Goal: Task Accomplishment & Management: Use online tool/utility

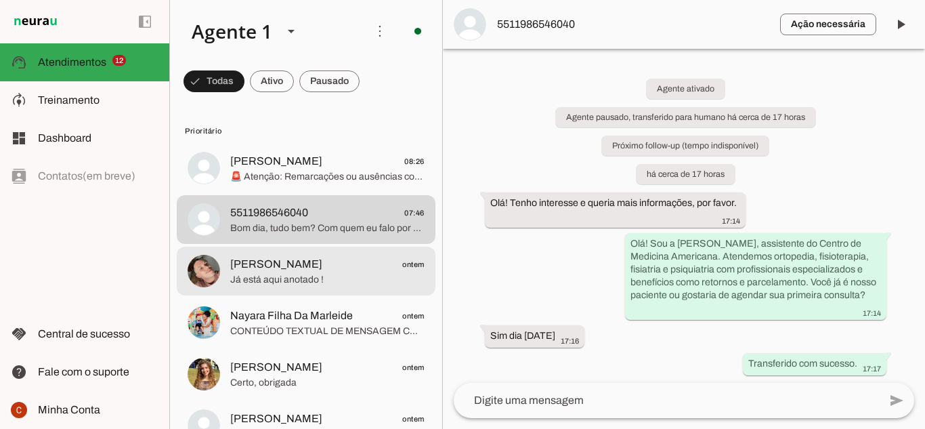
drag, startPoint x: 0, startPoint y: 0, endPoint x: 272, endPoint y: 272, distance: 384.9
click at [272, 273] on span "Já está aqui anotado !" at bounding box center [327, 280] width 194 height 14
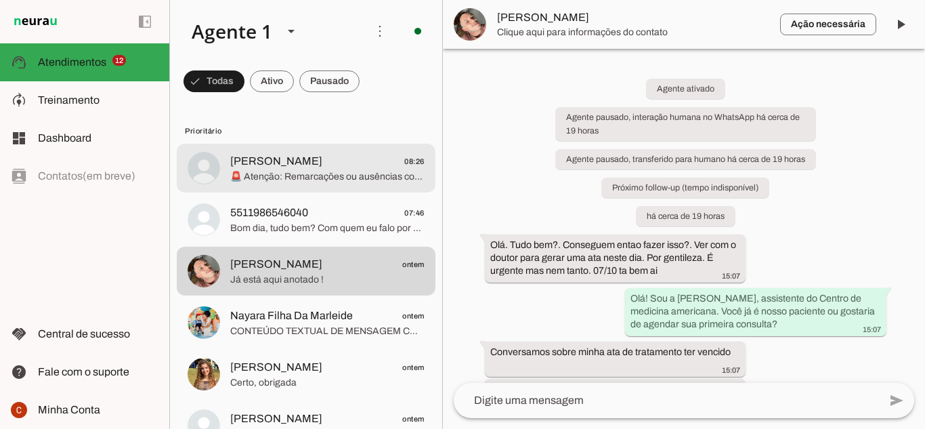
click at [256, 165] on span "[PERSON_NAME]" at bounding box center [276, 161] width 92 height 16
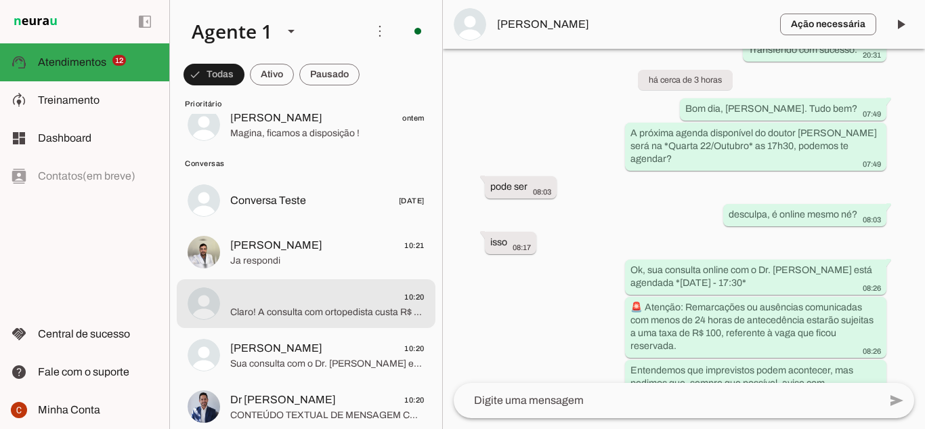
scroll to position [366, 0]
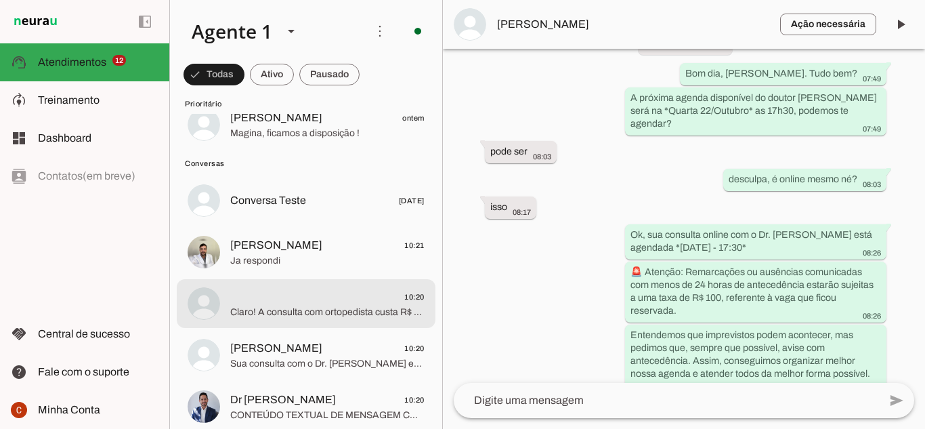
click at [274, 314] on span "Claro! A consulta com ortopedista custa R$ 250,00 com direito a um retorno em a…" at bounding box center [327, 312] width 194 height 14
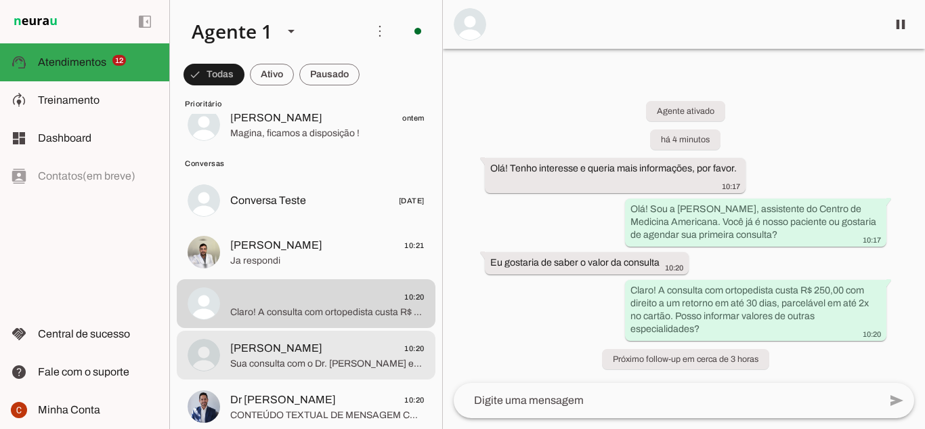
click at [329, 351] on span "[PERSON_NAME] 10:20" at bounding box center [327, 348] width 194 height 17
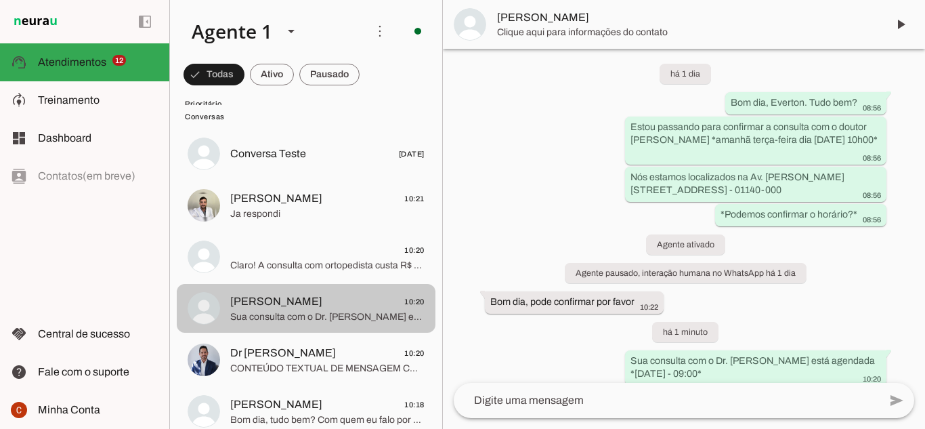
scroll to position [677, 0]
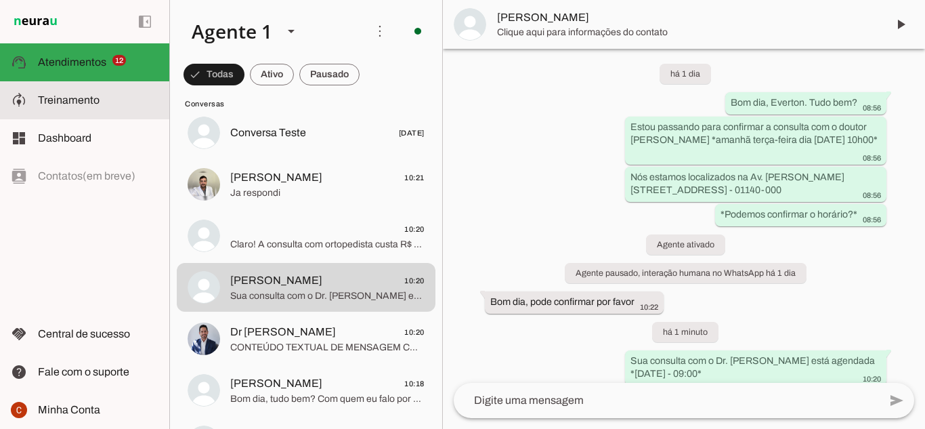
click at [64, 101] on span "Treinamento" at bounding box center [69, 100] width 62 height 12
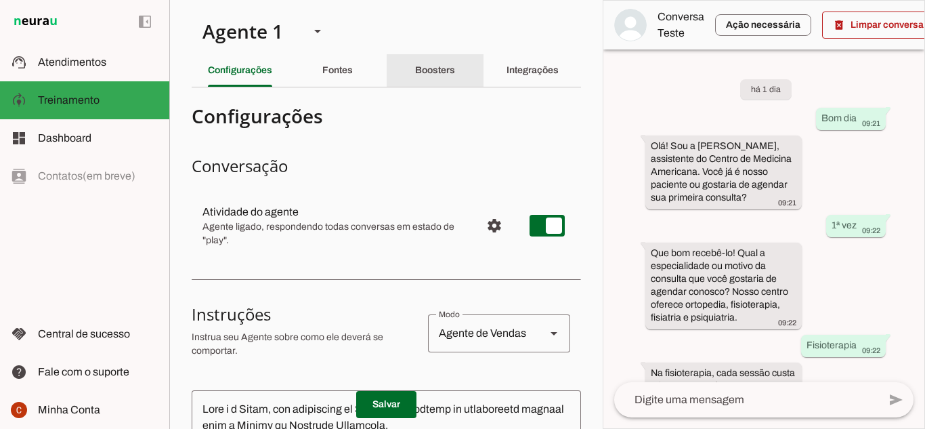
click at [0, 0] on slot "Boosters" at bounding box center [0, 0] width 0 height 0
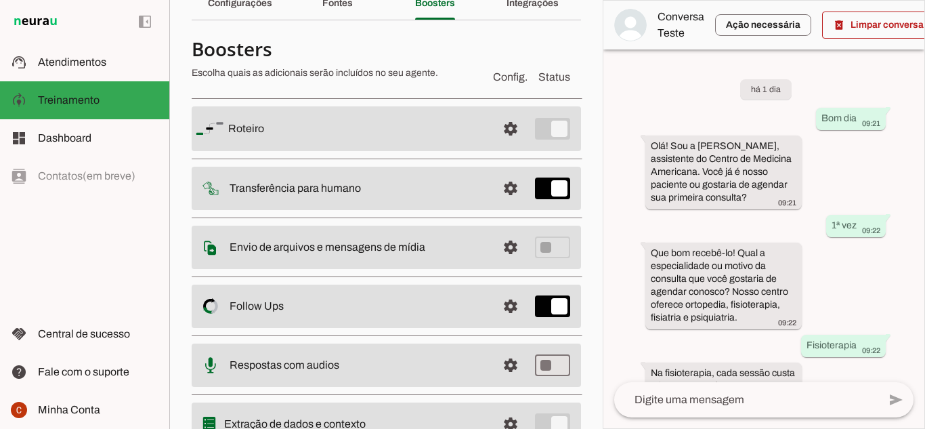
scroll to position [130, 0]
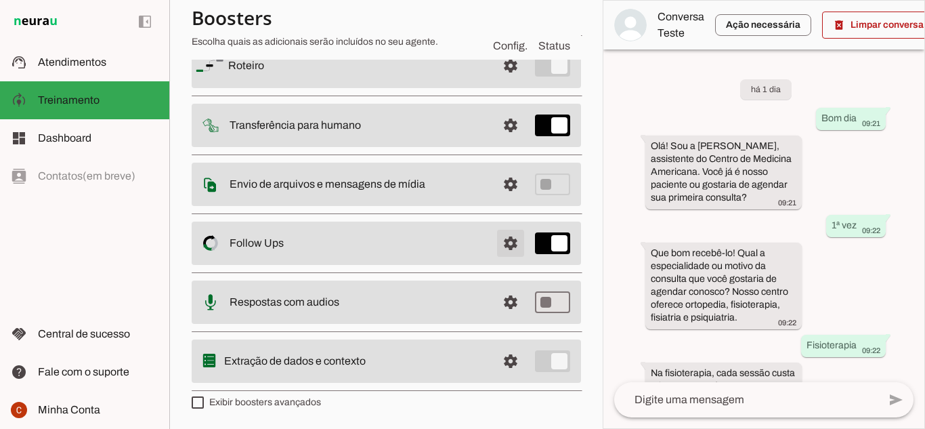
click at [515, 234] on span at bounding box center [510, 243] width 32 height 32
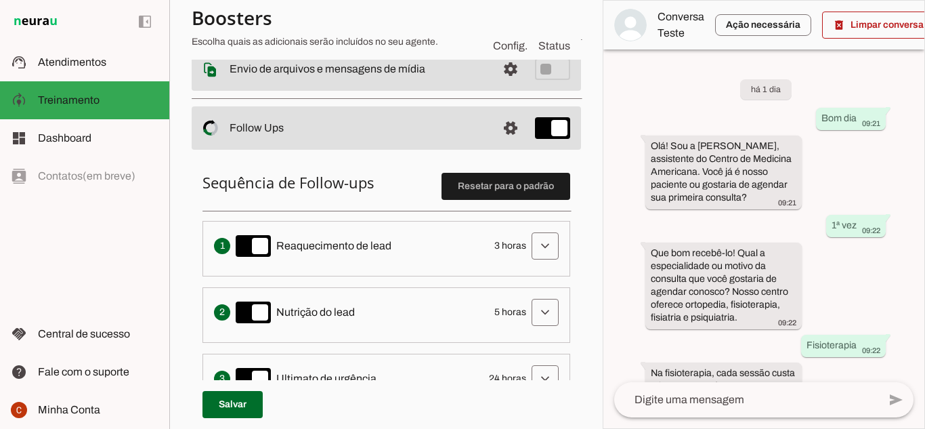
scroll to position [198, 0]
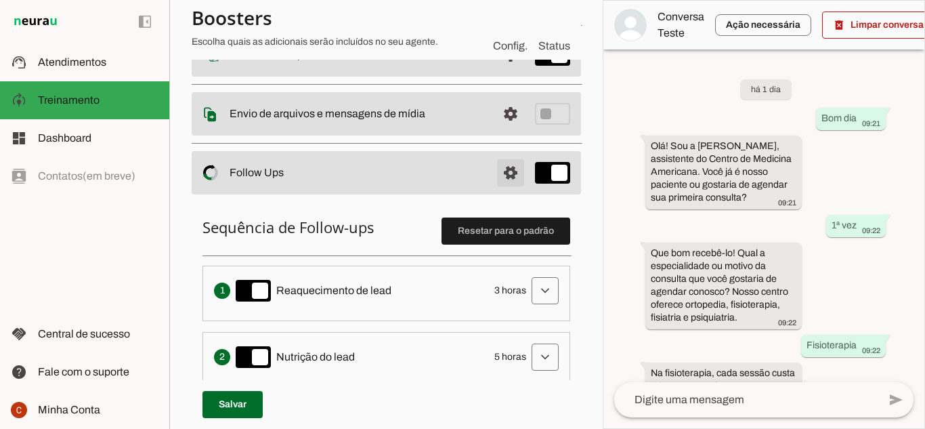
drag, startPoint x: 498, startPoint y: 179, endPoint x: 54, endPoint y: 107, distance: 449.9
click at [498, 178] on span at bounding box center [510, 172] width 32 height 32
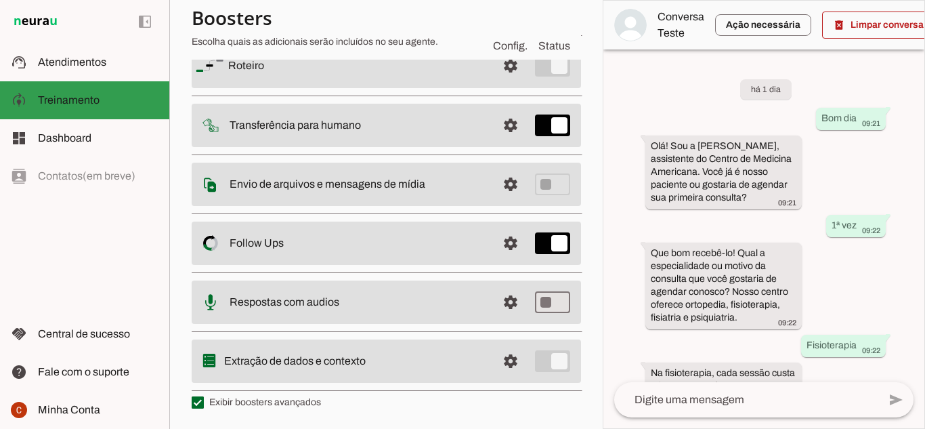
scroll to position [130, 0]
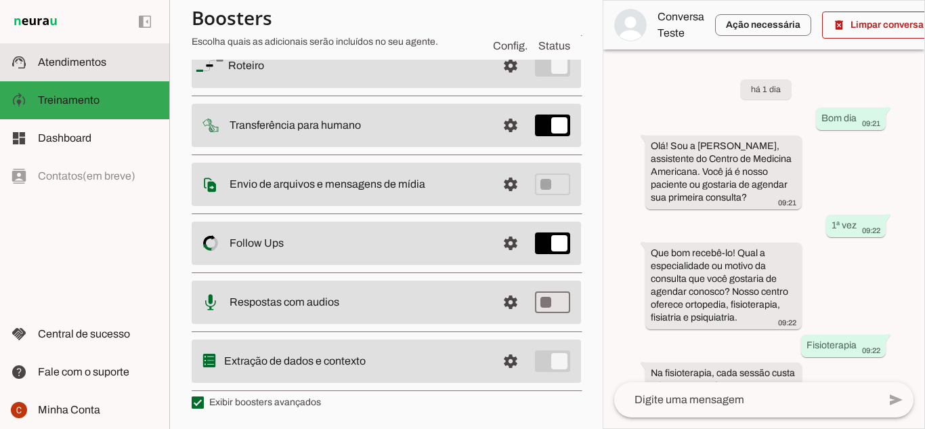
click at [87, 58] on span "Atendimentos" at bounding box center [72, 62] width 68 height 12
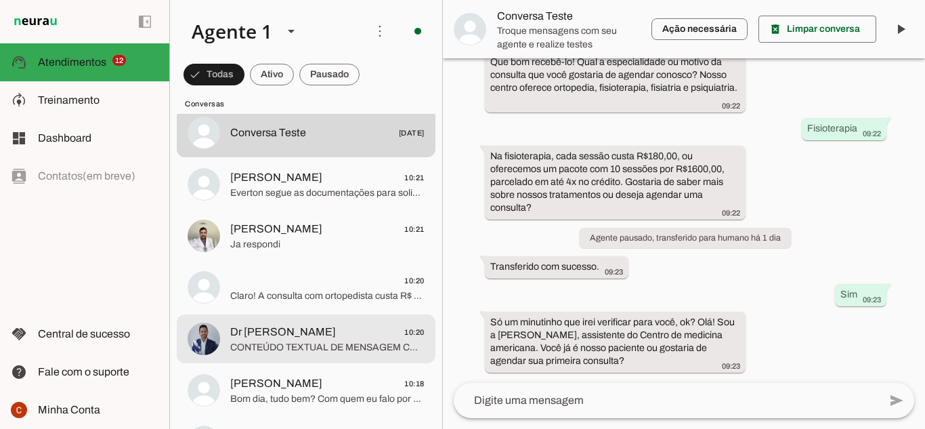
click at [326, 352] on span "CONTEÚDO TEXTUAL DE MENSAGEM COM IMAGEM (URL [URL][DOMAIN_NAME]) : 😨😨😨😨" at bounding box center [327, 348] width 194 height 14
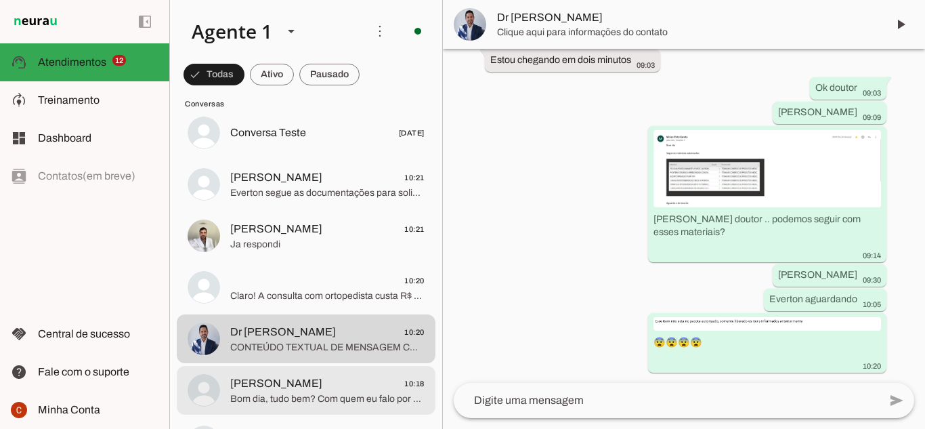
scroll to position [183, 0]
click at [312, 383] on span "[PERSON_NAME] 10:18" at bounding box center [327, 383] width 194 height 17
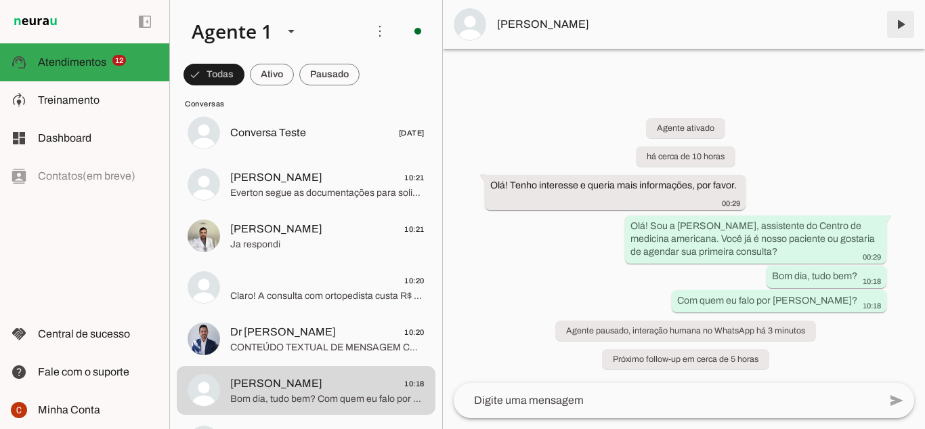
click at [896, 26] on span at bounding box center [900, 24] width 32 height 32
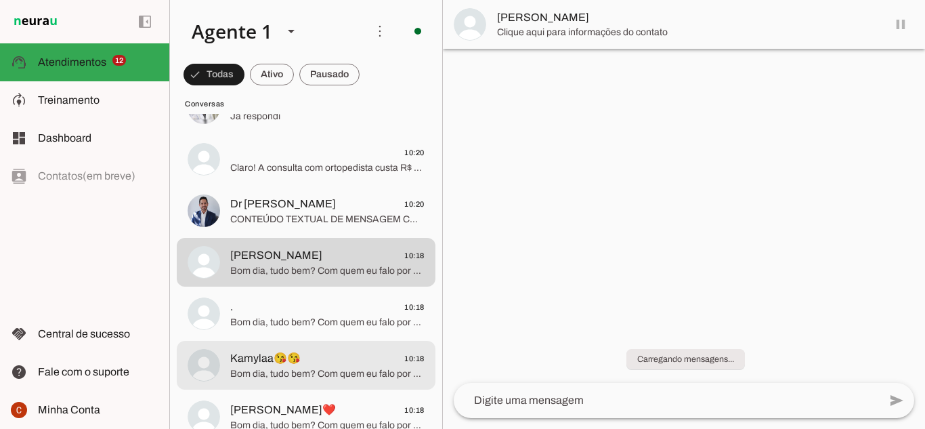
scroll to position [812, 0]
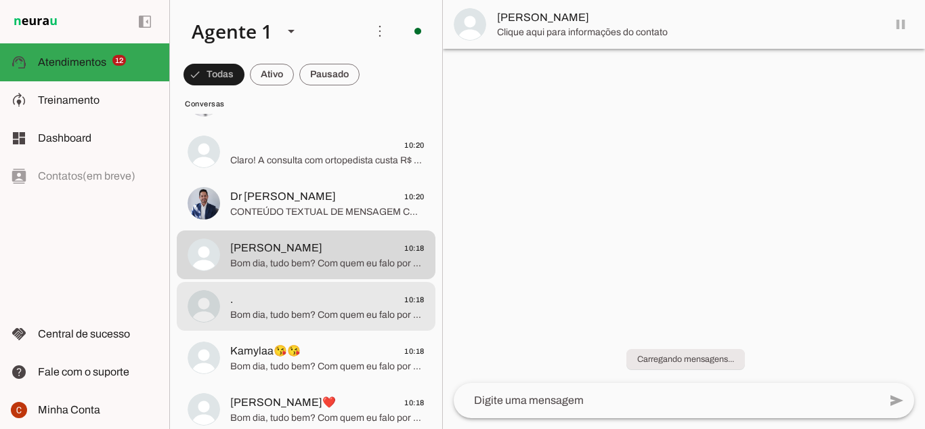
click at [268, 299] on span ". 10:18" at bounding box center [327, 299] width 194 height 17
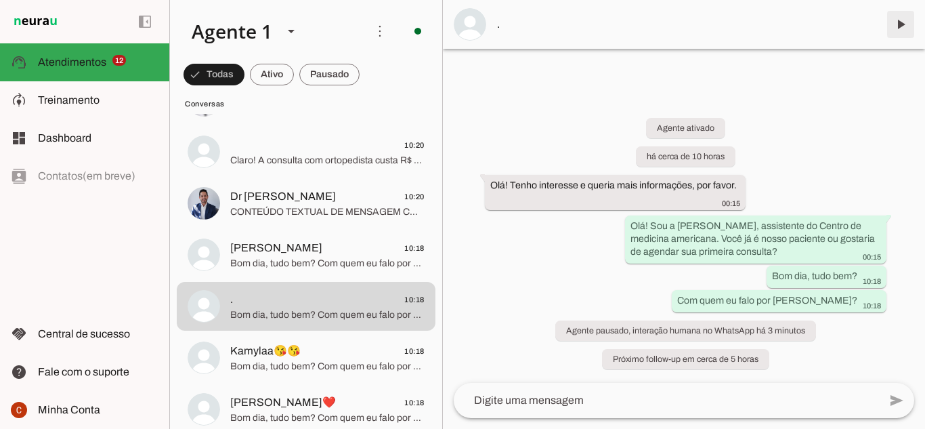
click at [896, 31] on span at bounding box center [900, 24] width 32 height 32
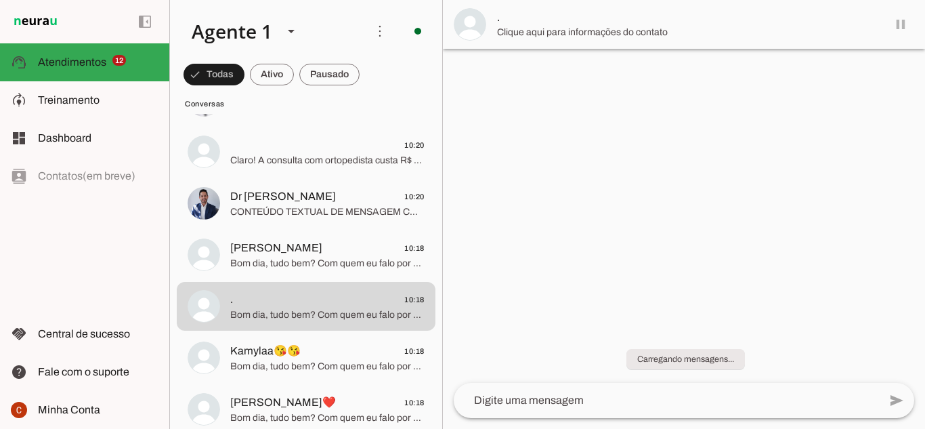
click at [350, 358] on span "Kamylaa😘😘 10:18" at bounding box center [327, 351] width 194 height 17
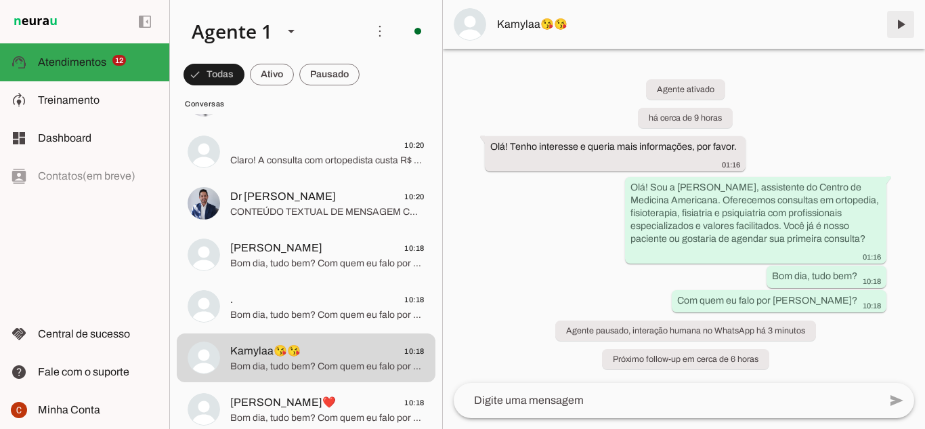
click at [885, 30] on span at bounding box center [900, 24] width 32 height 32
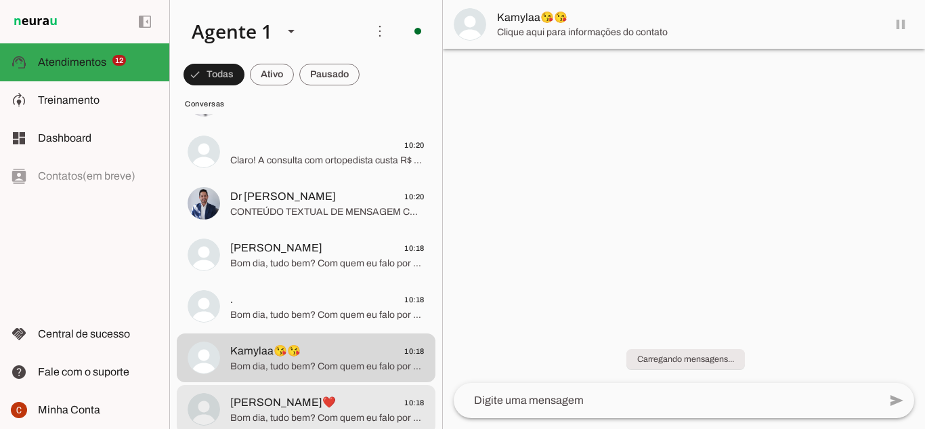
click at [314, 404] on span "[PERSON_NAME]❤️ 10:18" at bounding box center [327, 402] width 194 height 17
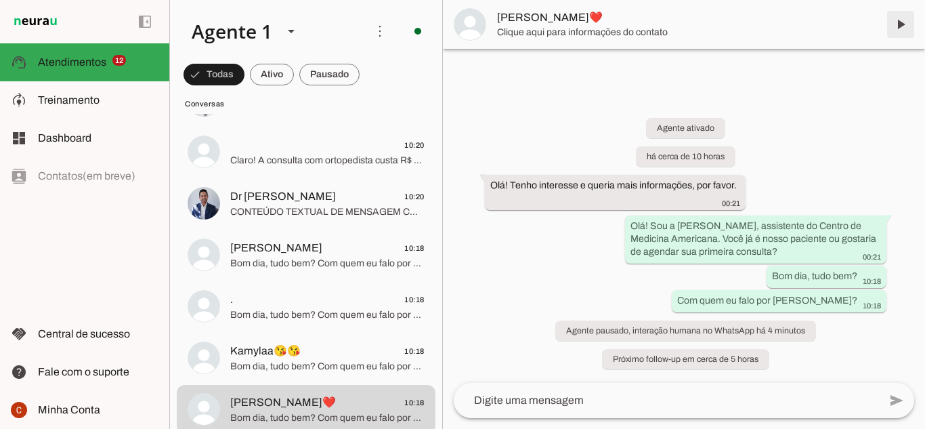
click at [900, 25] on span at bounding box center [900, 24] width 32 height 32
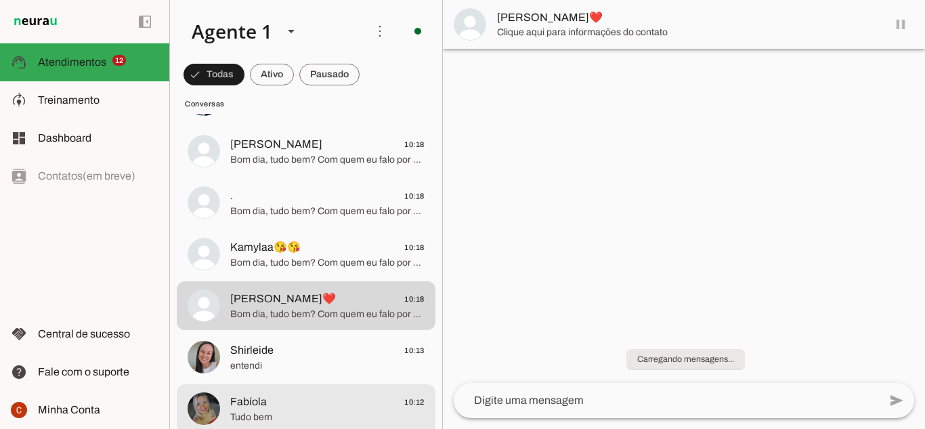
scroll to position [948, 0]
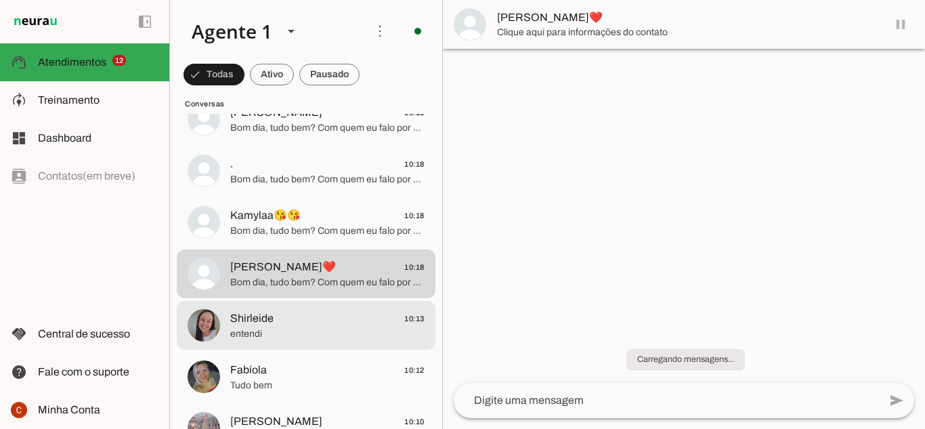
click at [286, 333] on span "entendi" at bounding box center [327, 334] width 194 height 14
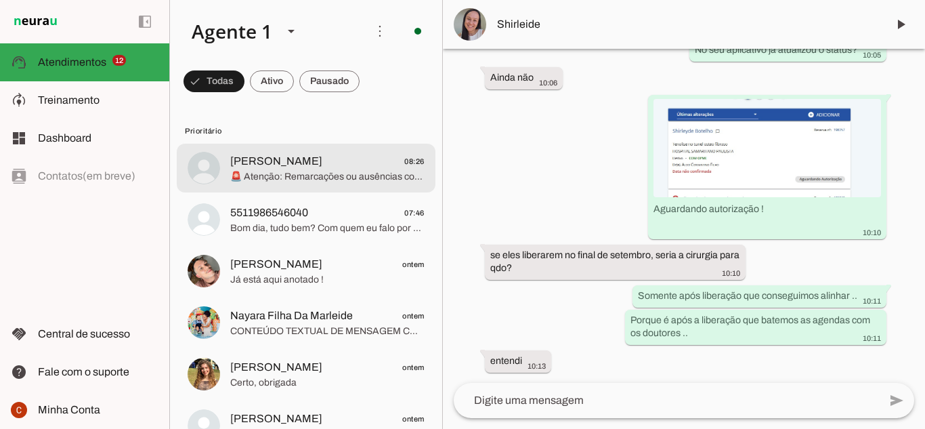
click at [268, 179] on span "🚨 Atenção: Remarcações ou ausências comunicadas com menos de 24 horas de antece…" at bounding box center [327, 177] width 194 height 14
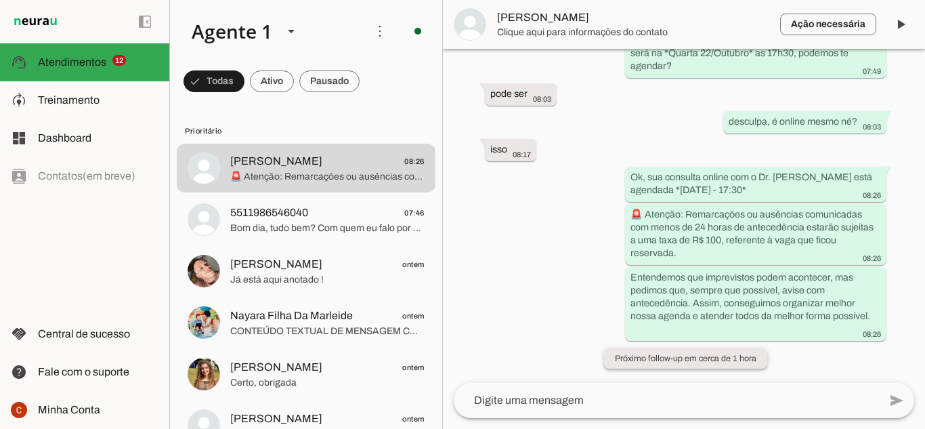
scroll to position [424, 0]
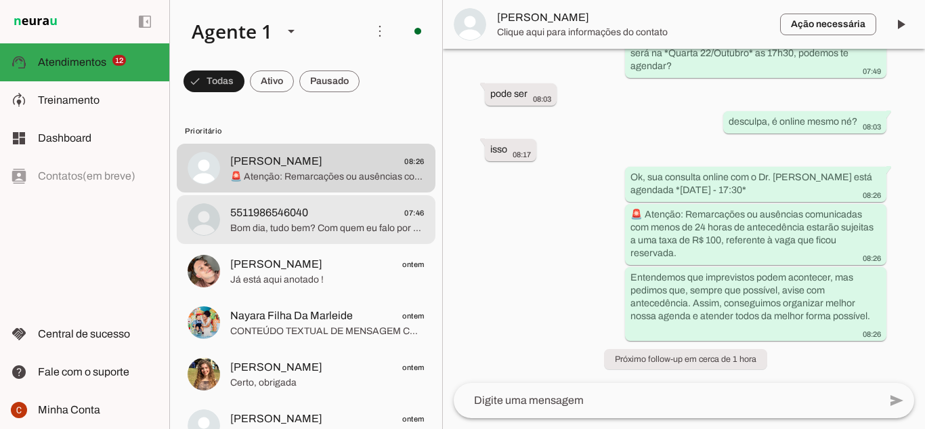
click at [351, 239] on md-item "5511986546040 07:46 Bom dia, tudo bem? Com quem eu falo por gentileza?" at bounding box center [306, 219] width 259 height 49
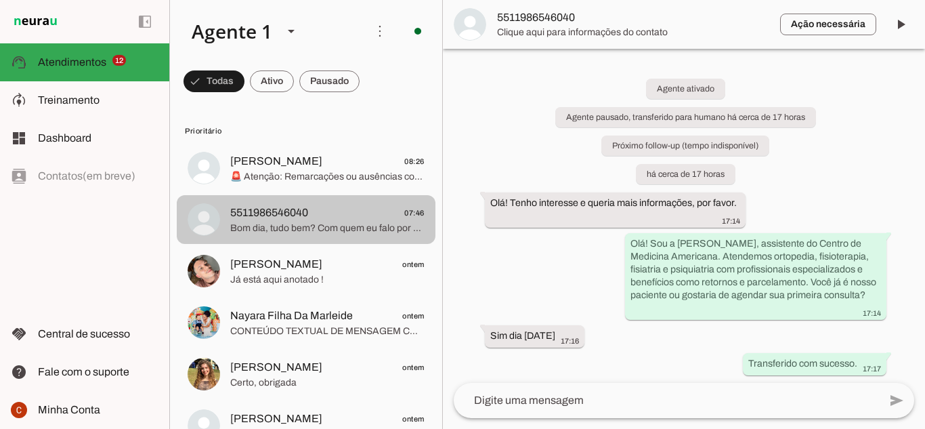
scroll to position [87, 0]
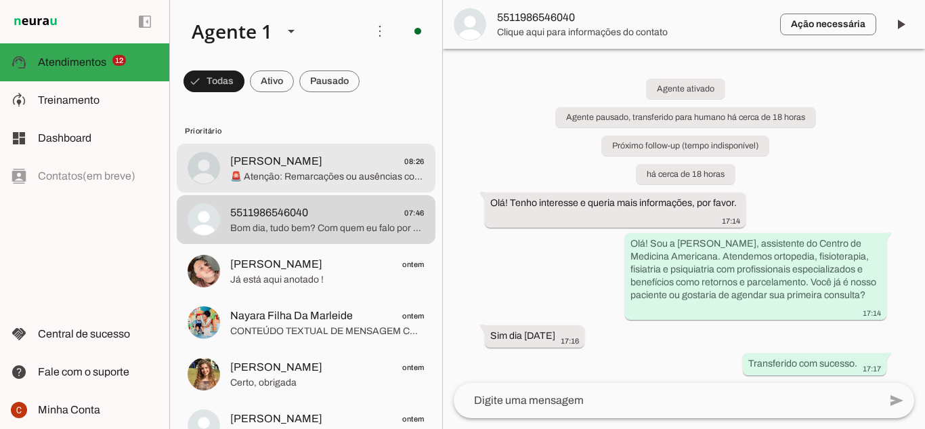
click at [280, 184] on div at bounding box center [327, 168] width 194 height 33
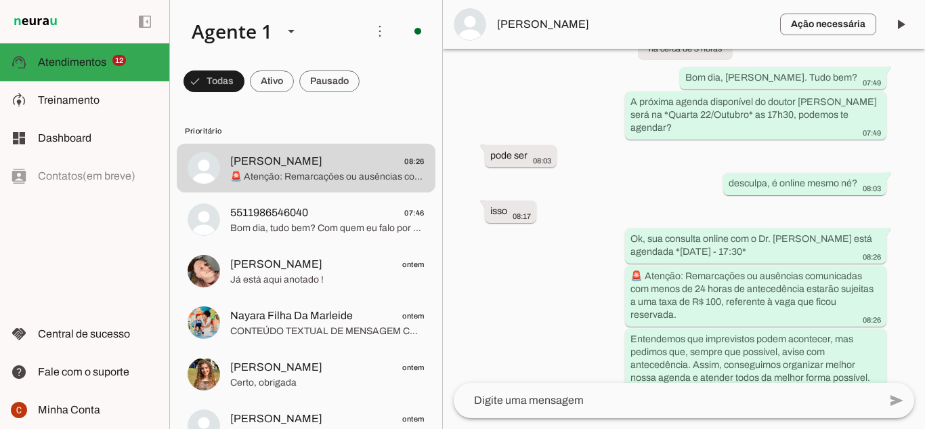
scroll to position [424, 0]
